Goal: Task Accomplishment & Management: Manage account settings

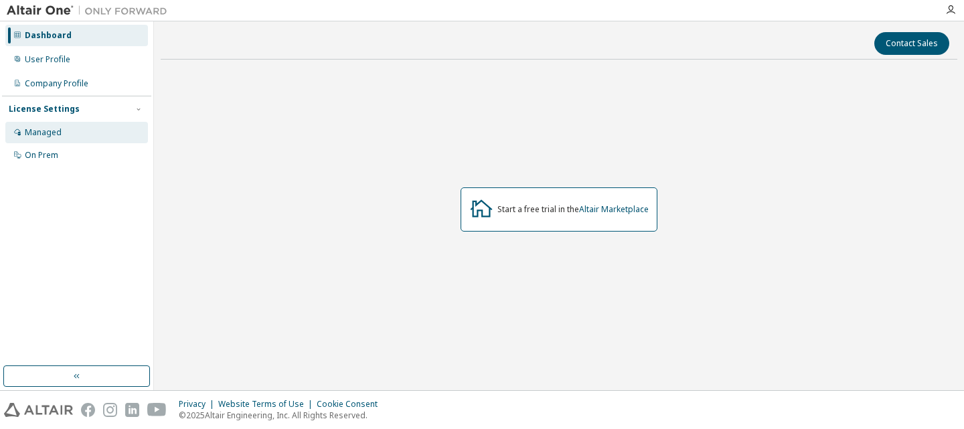
drag, startPoint x: 28, startPoint y: 143, endPoint x: 38, endPoint y: 122, distance: 22.4
click at [38, 122] on div "Managed" at bounding box center [76, 132] width 143 height 21
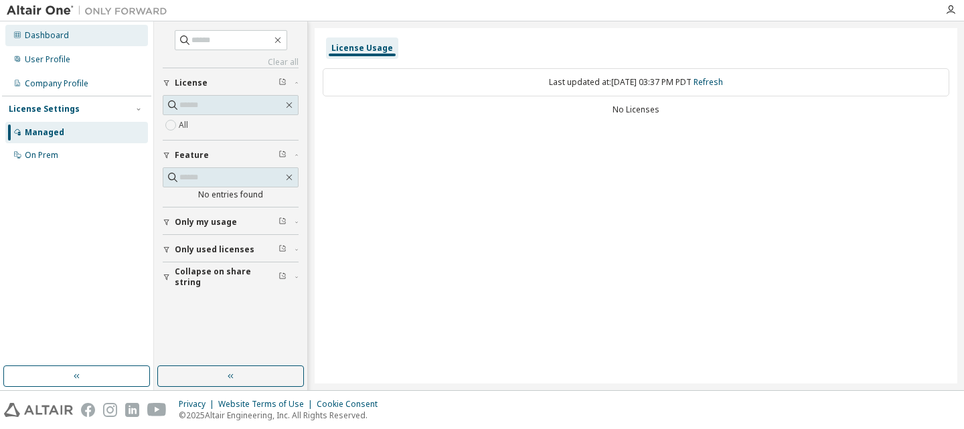
click at [87, 36] on div "Dashboard" at bounding box center [76, 35] width 143 height 21
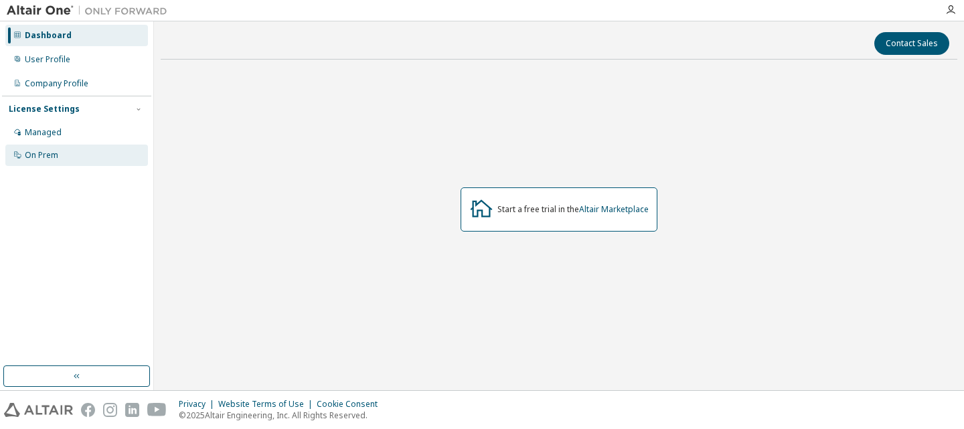
click at [70, 153] on div "On Prem" at bounding box center [76, 155] width 143 height 21
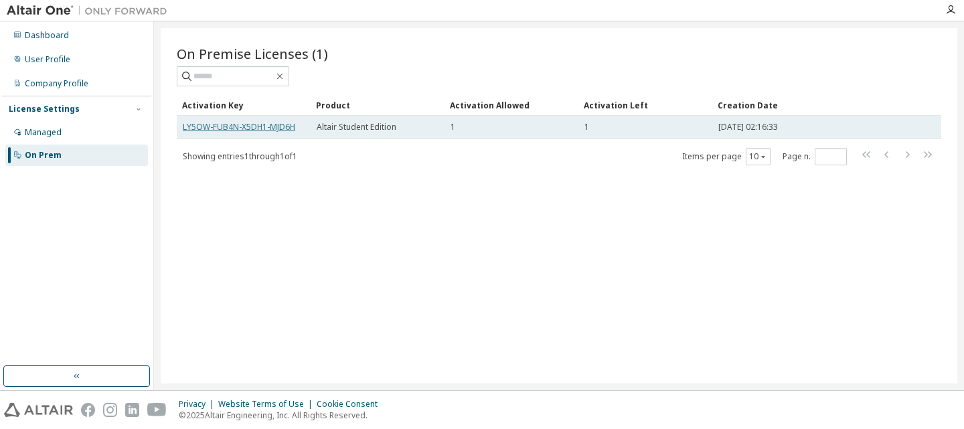
click at [272, 124] on link "LY5OW-FUB4N-X5DH1-MJD6H" at bounding box center [239, 126] width 112 height 11
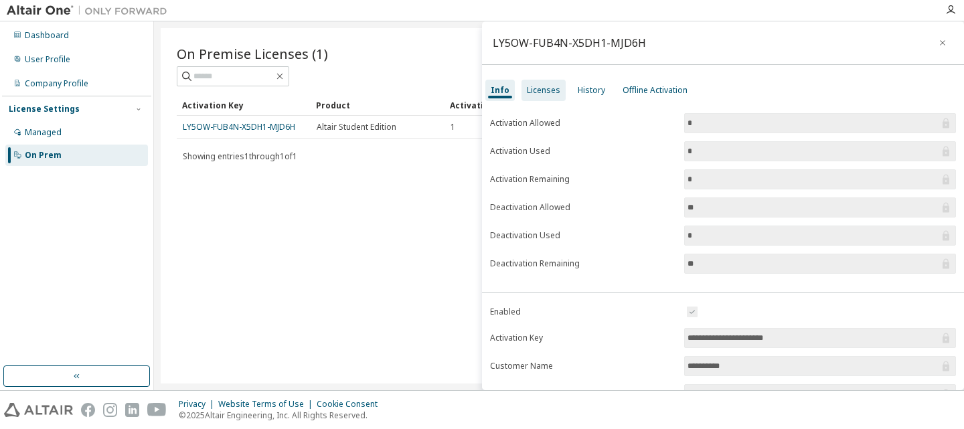
click at [549, 94] on div "Licenses" at bounding box center [543, 90] width 33 height 11
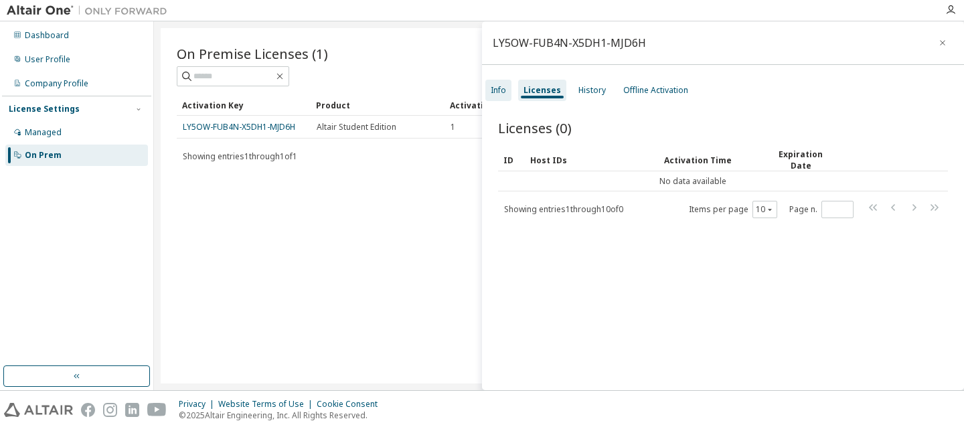
click at [498, 88] on div "Info" at bounding box center [498, 90] width 15 height 11
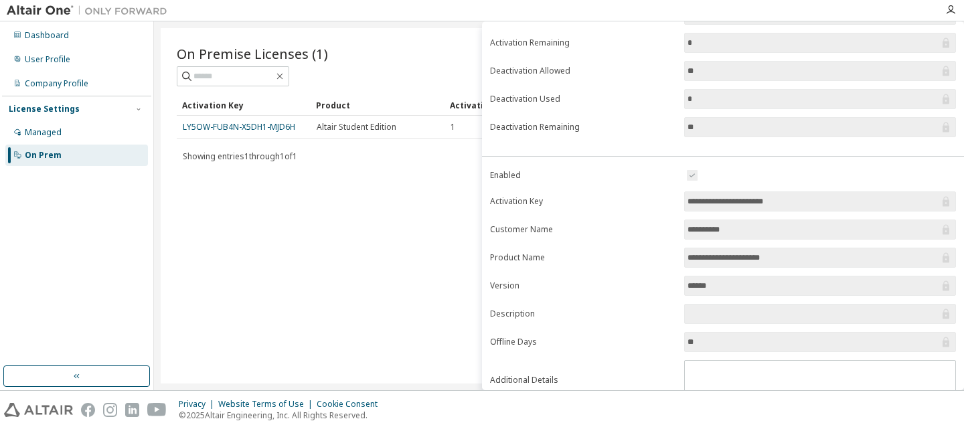
scroll to position [139, 0]
click at [755, 194] on input "**********" at bounding box center [813, 198] width 252 height 13
click at [624, 193] on label "Activation Key" at bounding box center [583, 198] width 186 height 11
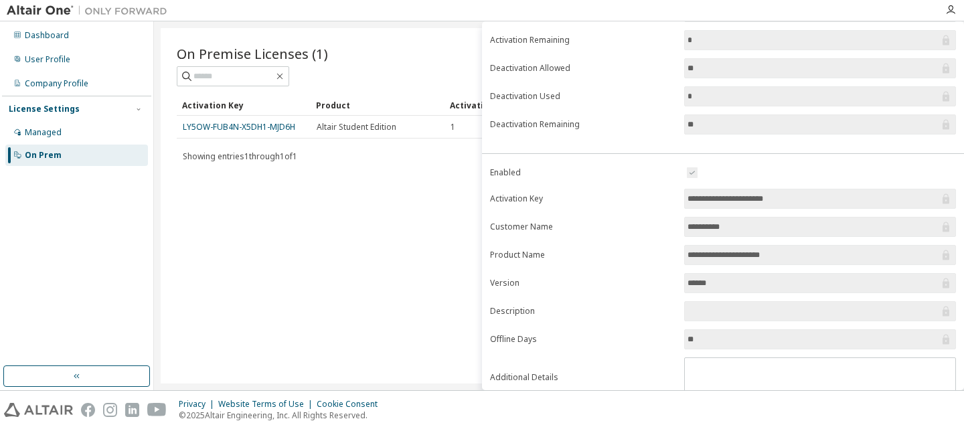
click at [774, 198] on input "**********" at bounding box center [813, 198] width 252 height 13
click at [450, 218] on div "On Premise Licenses (1) Clear Load Save Save As Field Operator Value Select fil…" at bounding box center [559, 205] width 796 height 355
click at [383, 181] on div "On Premise Licenses (1) Clear Load Save Save As Field Operator Value Select fil…" at bounding box center [559, 205] width 796 height 355
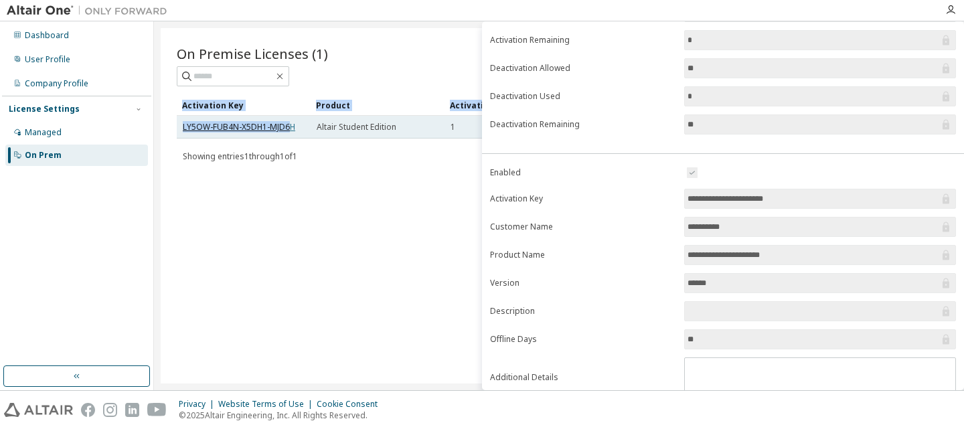
drag, startPoint x: 163, startPoint y: 124, endPoint x: 289, endPoint y: 129, distance: 125.9
click at [289, 129] on div "On Premise Licenses (1) Clear Load Save Save As Field Operator Value Select fil…" at bounding box center [559, 205] width 796 height 355
drag, startPoint x: 302, startPoint y: 127, endPoint x: 180, endPoint y: 126, distance: 121.8
click at [180, 126] on td "LY5OW-FUB4N-X5DH1-MJD6H" at bounding box center [244, 127] width 134 height 23
copy link "LY5OW-FUB4N-X5DH1-MJD6H"
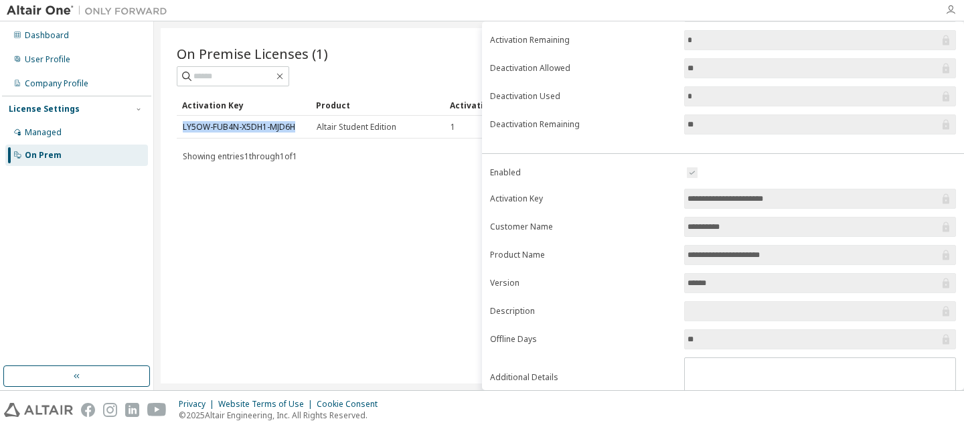
click at [952, 9] on icon "button" at bounding box center [950, 10] width 11 height 11
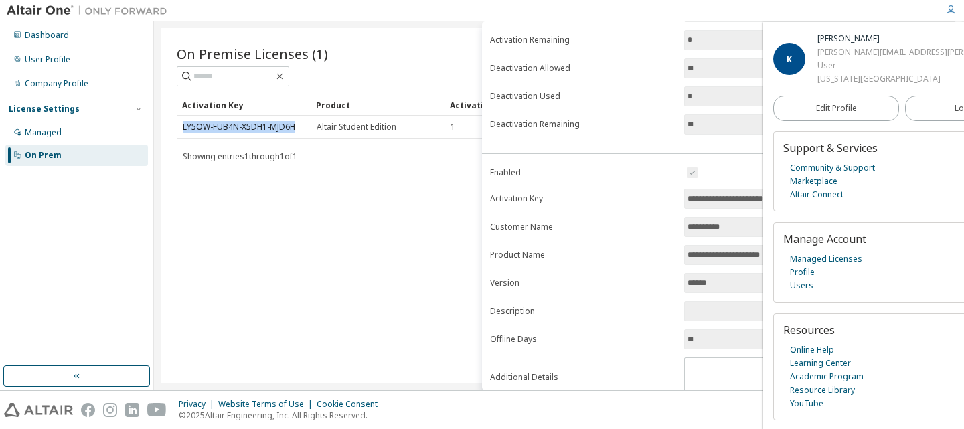
scroll to position [35, 0]
click at [825, 114] on span "Edit Profile" at bounding box center [836, 108] width 41 height 11
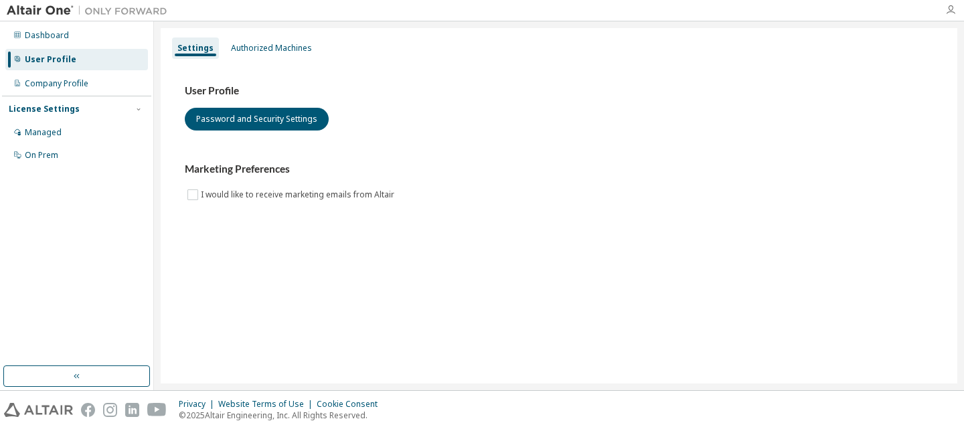
click at [955, 13] on icon "button" at bounding box center [950, 10] width 11 height 11
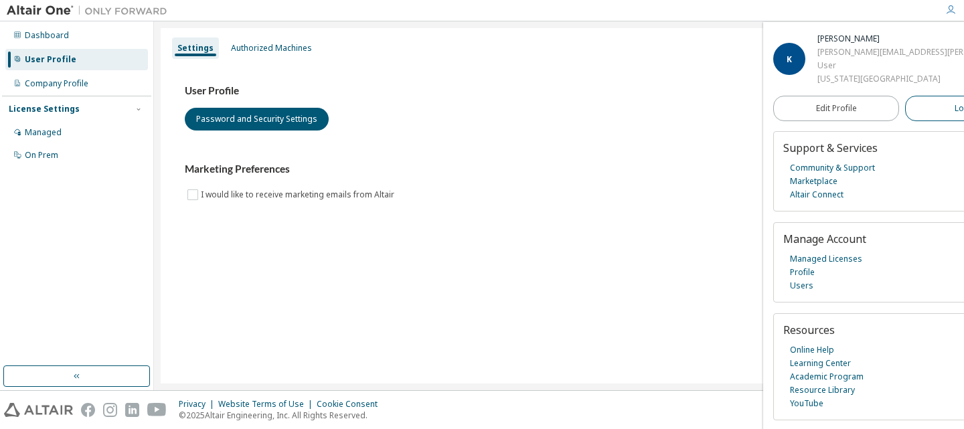
click at [905, 121] on button "Logout" at bounding box center [968, 108] width 126 height 25
